Goal: Use online tool/utility: Utilize a website feature to perform a specific function

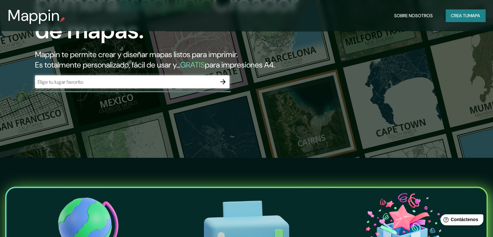
scroll to position [71, 0]
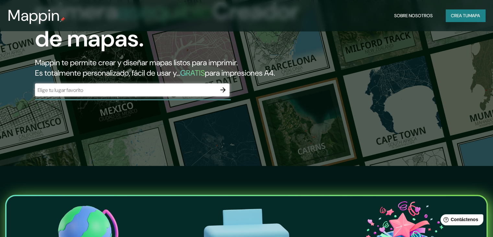
click at [193, 94] on input "text" at bounding box center [126, 89] width 182 height 7
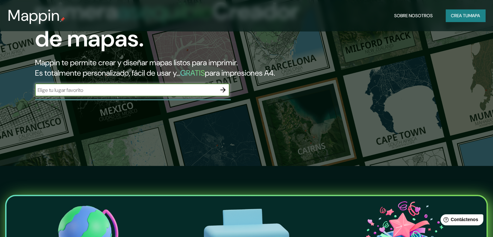
type input "huaca de saltur"
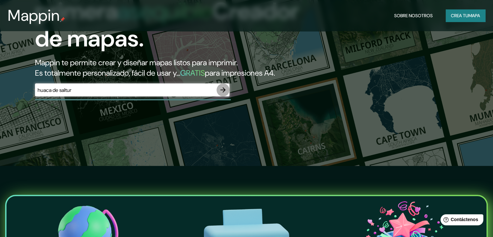
click at [221, 96] on button "button" at bounding box center [223, 89] width 13 height 13
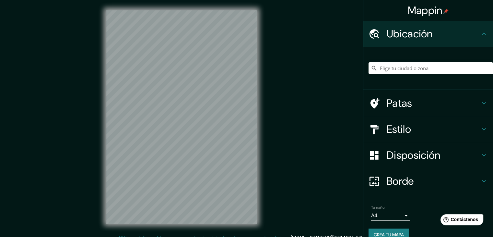
click at [280, 108] on div "Mappin Ubicación Patas Estilo Disposición Borde Elige un borde. Consejo : puede…" at bounding box center [246, 122] width 493 height 244
click at [396, 68] on input "Elige tu ciudad o zona" at bounding box center [431, 68] width 124 height 12
type input "Calle Chiclayo, [GEOGRAPHIC_DATA], [GEOGRAPHIC_DATA], [GEOGRAPHIC_DATA]"
click at [486, 68] on icon "Claro" at bounding box center [488, 68] width 4 height 4
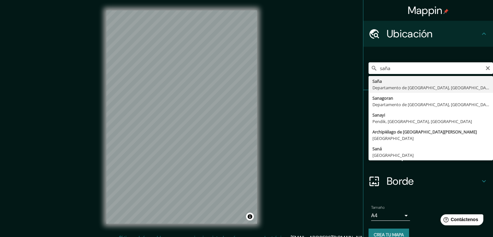
type input "Saña, Departamento de Lambayeque, [GEOGRAPHIC_DATA]"
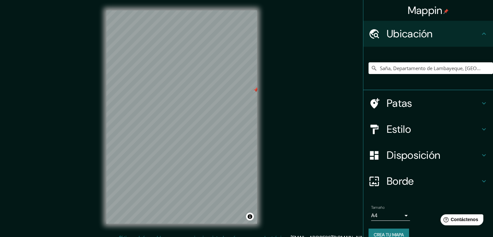
click at [98, 179] on div "© Mapbox © OpenStreetMap Improve this map" at bounding box center [181, 117] width 171 height 234
click at [485, 65] on icon "Claro" at bounding box center [487, 67] width 5 height 5
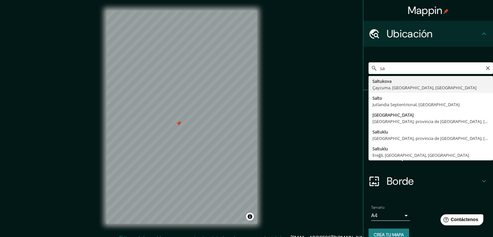
type input "s"
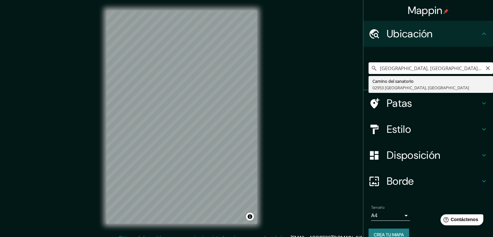
click at [472, 69] on input "[GEOGRAPHIC_DATA], [GEOGRAPHIC_DATA][US_STATE], [GEOGRAPHIC_DATA]" at bounding box center [431, 68] width 124 height 12
type input "[GEOGRAPHIC_DATA], [GEOGRAPHIC_DATA][US_STATE], [GEOGRAPHIC_DATA]"
click at [485, 68] on icon "Claro" at bounding box center [487, 67] width 5 height 5
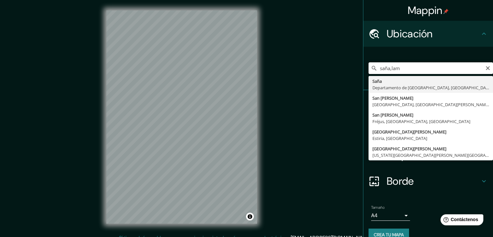
click at [402, 67] on input "saña,lam" at bounding box center [431, 68] width 124 height 12
type input "Saña, Departamento de Lambayeque, [GEOGRAPHIC_DATA]"
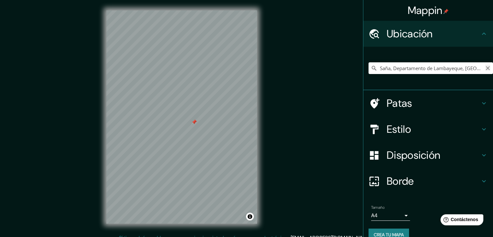
click at [485, 70] on icon "Claro" at bounding box center [487, 67] width 5 height 5
paste input "14710"
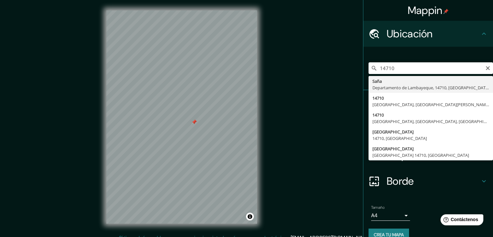
type input "Saña, Departamento de Lambayeque, 14710, [GEOGRAPHIC_DATA]"
